Goal: Task Accomplishment & Management: Use online tool/utility

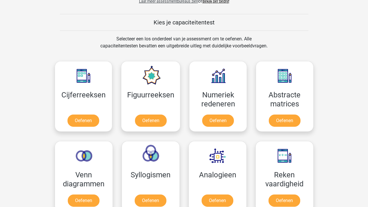
scroll to position [12, 0]
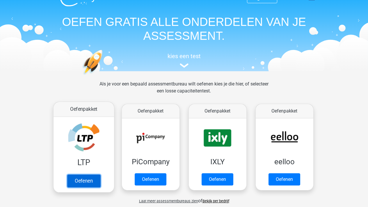
click at [84, 180] on link "Oefenen" at bounding box center [83, 181] width 33 height 13
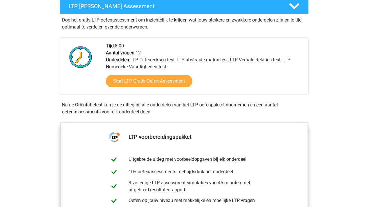
scroll to position [114, 0]
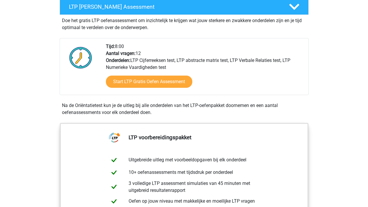
click at [133, 70] on div "Tijd: 8:00 Aantal vragen: 12 Onderdelen: LTP Cijferreeksen test, LTP abstracte …" at bounding box center [205, 69] width 207 height 52
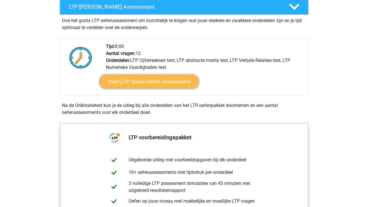
click at [133, 79] on link "Start LTP Gratis Oefen Assessment" at bounding box center [149, 82] width 100 height 14
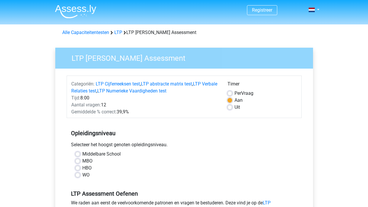
click at [82, 159] on label "MBO" at bounding box center [87, 161] width 10 height 7
click at [76, 159] on input "MBO" at bounding box center [77, 161] width 5 height 6
radio input "true"
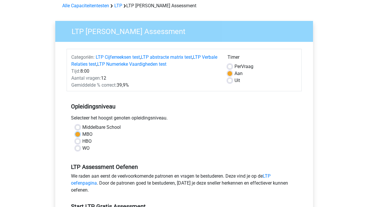
scroll to position [151, 0]
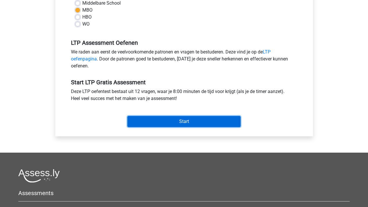
click at [146, 125] on input "Start" at bounding box center [183, 121] width 113 height 11
